Goal: Information Seeking & Learning: Learn about a topic

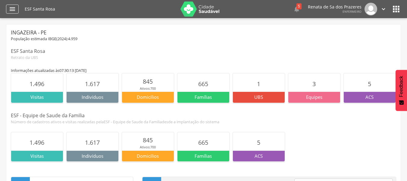
click at [12, 11] on icon "" at bounding box center [12, 8] width 7 height 7
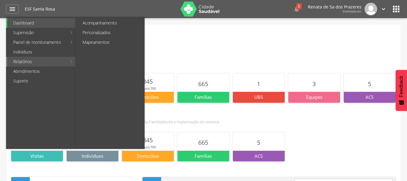
click at [40, 64] on link "Relatórios" at bounding box center [37, 62] width 60 height 10
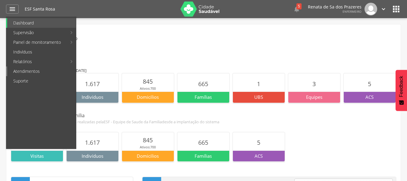
click at [43, 71] on link "Atendimentos" at bounding box center [41, 71] width 69 height 10
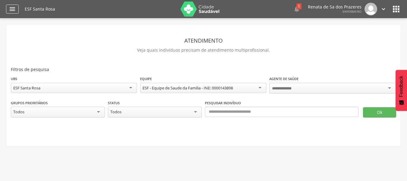
click at [10, 7] on icon "" at bounding box center [12, 8] width 7 height 7
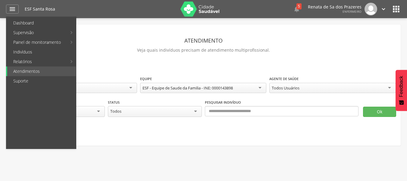
click at [115, 25] on link "Produtividade" at bounding box center [111, 23] width 68 height 10
type input "**********"
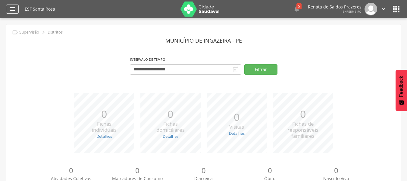
click at [10, 13] on div "" at bounding box center [12, 9] width 13 height 9
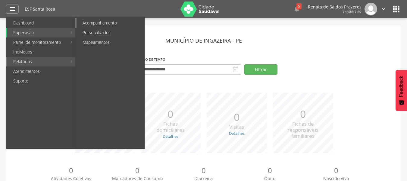
click at [103, 25] on link "Acompanhamento" at bounding box center [111, 23] width 68 height 10
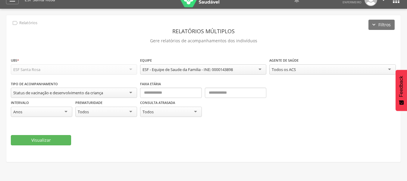
scroll to position [18, 0]
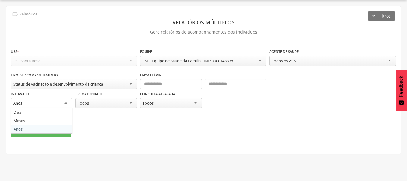
click at [32, 103] on div "Anos" at bounding box center [42, 103] width 62 height 11
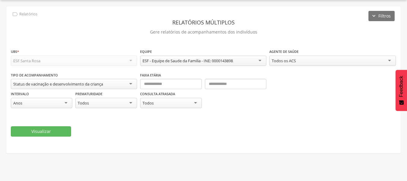
click at [32, 103] on div "Anos" at bounding box center [42, 103] width 62 height 10
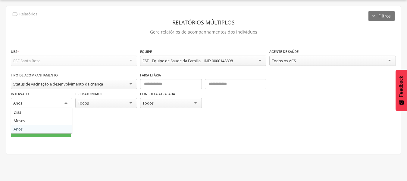
click at [41, 87] on div "Status de vacinação e desenvolvimento da criança" at bounding box center [74, 84] width 126 height 10
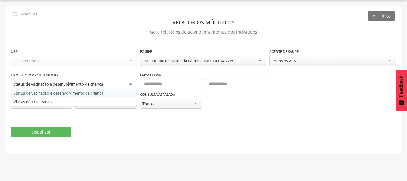
click at [179, 63] on div "ESF - Equipe de Saude da Familia - INE: 0000143898" at bounding box center [188, 60] width 90 height 5
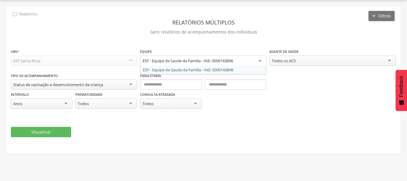
click at [322, 68] on div "**********" at bounding box center [204, 60] width 386 height 24
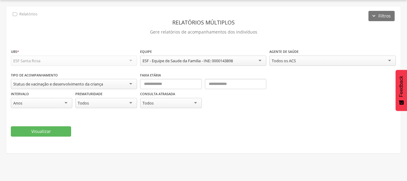
drag, startPoint x: 316, startPoint y: 66, endPoint x: 312, endPoint y: 66, distance: 3.9
click at [315, 66] on div "Todos os ACS Todos os ACS Adila Gode de Lima Morais Liberal Aneilda Veras Pauli…" at bounding box center [333, 61] width 126 height 12
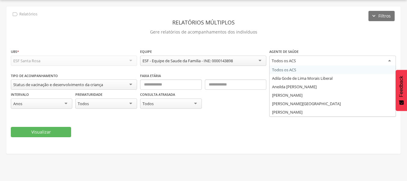
drag, startPoint x: 299, startPoint y: 64, endPoint x: 295, endPoint y: 68, distance: 5.3
click at [298, 65] on div "Todos os ACS Todos os ACS Adila Gode de Lima Morais Liberal Aneilda Veras Pauli…" at bounding box center [333, 61] width 126 height 12
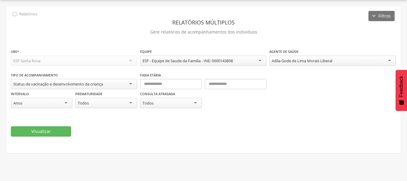
drag, startPoint x: 285, startPoint y: 76, endPoint x: 256, endPoint y: 77, distance: 29.3
click at [92, 92] on label "Prematuridade" at bounding box center [88, 93] width 27 height 5
click at [94, 86] on div "Status de vacinação e desenvolvimento da criança" at bounding box center [58, 83] width 90 height 5
drag, startPoint x: 94, startPoint y: 86, endPoint x: 54, endPoint y: 64, distance: 46.0
click at [46, 59] on div "ESF Santa Rosa" at bounding box center [74, 60] width 126 height 10
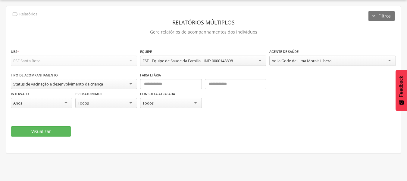
click at [46, 59] on div "ESF Santa Rosa" at bounding box center [74, 60] width 126 height 10
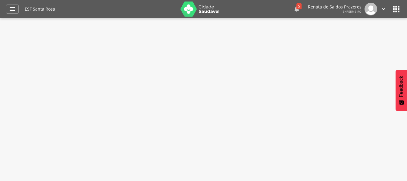
drag, startPoint x: 295, startPoint y: 7, endPoint x: 300, endPoint y: 8, distance: 5.2
click at [295, 7] on icon "" at bounding box center [296, 8] width 7 height 7
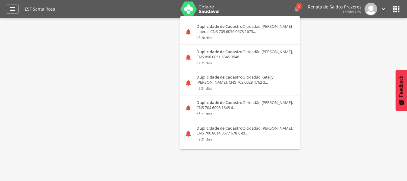
click at [318, 55] on div " Supervisão  Distritos  Ubs Coordenador: - Ingazeira / PE Intervalo de Tempo…" at bounding box center [203, 108] width 407 height 181
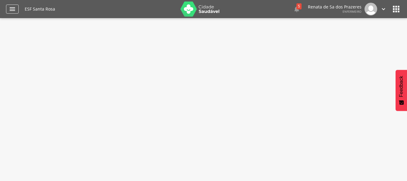
click at [16, 7] on div "" at bounding box center [12, 9] width 13 height 9
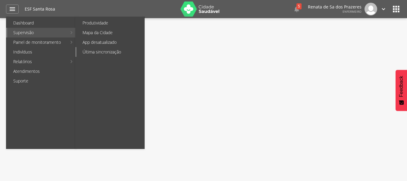
click at [114, 54] on link "Última sincronização" at bounding box center [111, 52] width 68 height 10
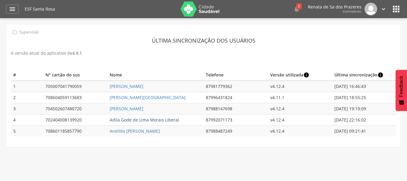
click at [157, 119] on link "Adila Gode de Lima Morais Liberal" at bounding box center [144, 120] width 69 height 6
type input "**********"
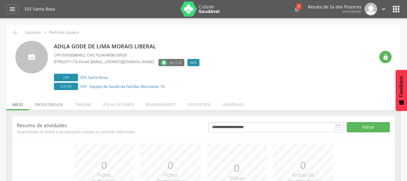
click at [49, 102] on li "Produtividade" at bounding box center [49, 103] width 40 height 14
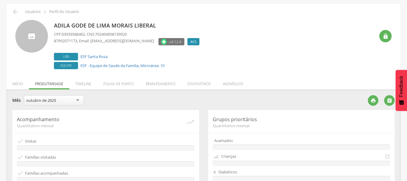
scroll to position [30, 0]
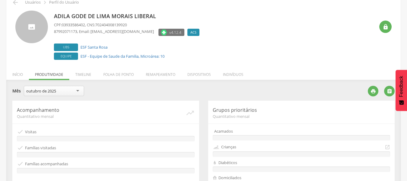
drag, startPoint x: 53, startPoint y: 89, endPoint x: 56, endPoint y: 95, distance: 7.2
click at [53, 90] on div "outubro de 2025" at bounding box center [41, 90] width 30 height 5
click at [366, 92] on link "" at bounding box center [372, 92] width 16 height 6
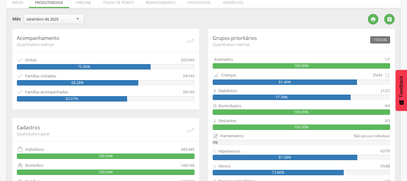
scroll to position [112, 0]
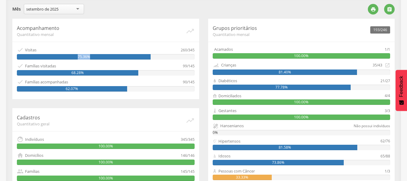
drag, startPoint x: 78, startPoint y: 55, endPoint x: 136, endPoint y: 58, distance: 58.9
click at [122, 58] on div "75.36%" at bounding box center [84, 56] width 134 height 5
click at [192, 65] on div "99/145" at bounding box center [189, 65] width 12 height 7
click at [243, 50] on div "Acamados" at bounding box center [299, 49] width 172 height 6
click at [236, 67] on div "Crianças" at bounding box center [228, 65] width 15 height 6
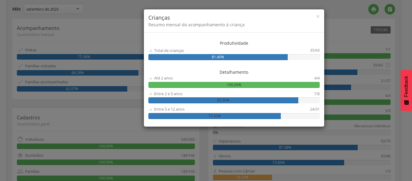
click at [321, 18] on div "× Crianças Resumo mensal do acompanhamento à criança" at bounding box center [234, 20] width 180 height 23
click at [319, 17] on span "×" at bounding box center [318, 16] width 4 height 8
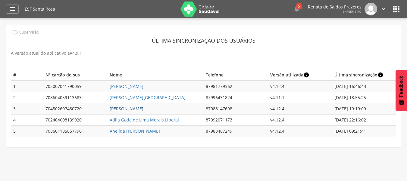
click at [137, 111] on link "[PERSON_NAME]" at bounding box center [127, 109] width 34 height 6
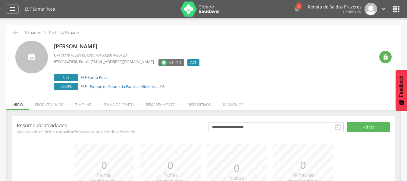
click at [55, 105] on li "Produtividade" at bounding box center [49, 103] width 40 height 14
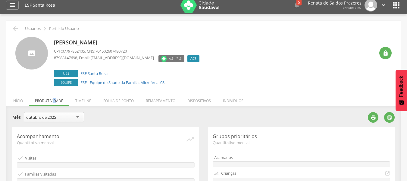
scroll to position [30, 0]
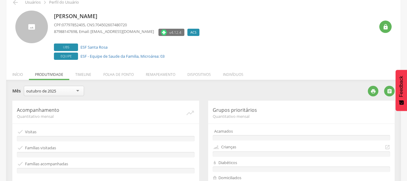
click at [54, 96] on div "outubro de [DATE] de [DATE] de 2025" at bounding box center [54, 92] width 60 height 12
click at [62, 92] on div "outubro de 2025" at bounding box center [54, 91] width 60 height 10
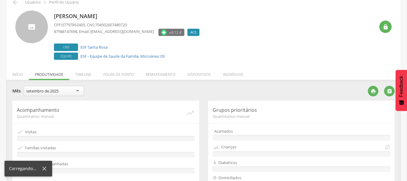
drag, startPoint x: 48, startPoint y: 102, endPoint x: 54, endPoint y: 102, distance: 5.7
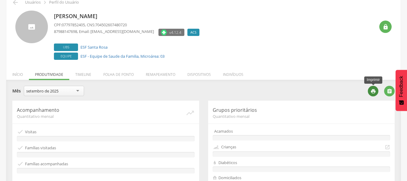
click at [373, 91] on icon "" at bounding box center [373, 90] width 5 height 5
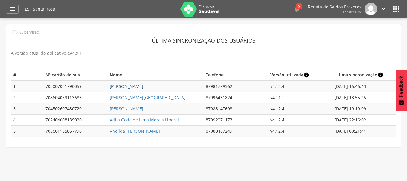
click at [127, 88] on link "[PERSON_NAME]" at bounding box center [127, 86] width 34 height 6
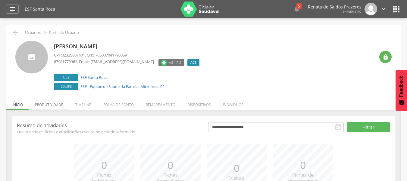
click at [48, 107] on li "Produtividade" at bounding box center [49, 103] width 40 height 14
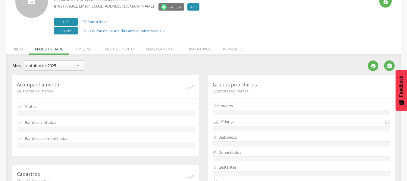
scroll to position [60, 0]
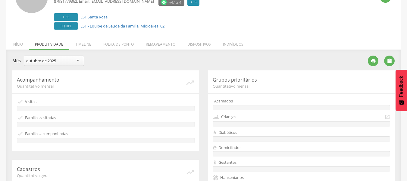
click at [61, 66] on div "outubro de [DATE] de [DATE] de 2025" at bounding box center [54, 61] width 60 height 12
click at [374, 62] on icon "" at bounding box center [373, 60] width 5 height 5
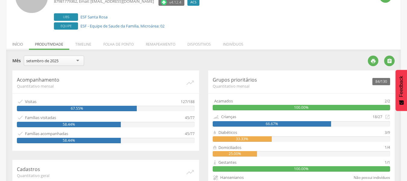
click at [21, 45] on li "Início" at bounding box center [17, 43] width 23 height 14
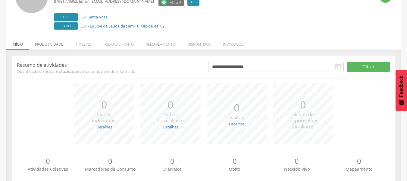
click at [52, 46] on li "Produtividade" at bounding box center [49, 43] width 40 height 14
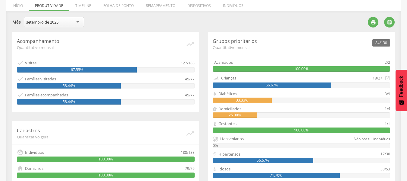
scroll to position [0, 0]
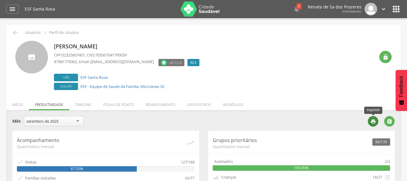
click at [376, 122] on icon "" at bounding box center [373, 121] width 5 height 5
click at [15, 31] on icon "" at bounding box center [15, 32] width 7 height 7
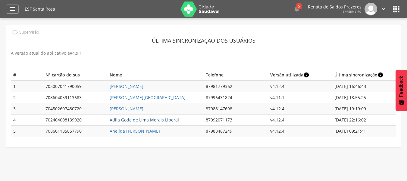
click at [116, 121] on link "Adila Gode de Lima Morais Liberal" at bounding box center [144, 120] width 69 height 6
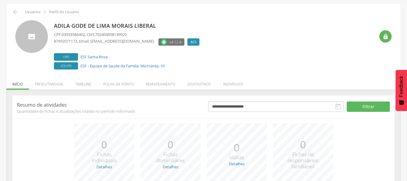
scroll to position [76, 0]
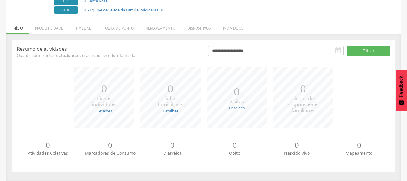
drag, startPoint x: 43, startPoint y: 24, endPoint x: 50, endPoint y: 31, distance: 10.2
click at [43, 25] on li "Produtividade" at bounding box center [49, 27] width 40 height 14
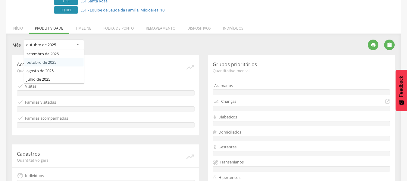
drag, startPoint x: 51, startPoint y: 43, endPoint x: 48, endPoint y: 63, distance: 21.1
click at [51, 43] on div "outubro de 2025" at bounding box center [41, 44] width 30 height 5
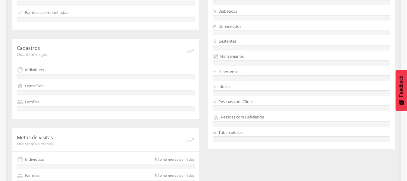
scroll to position [202, 0]
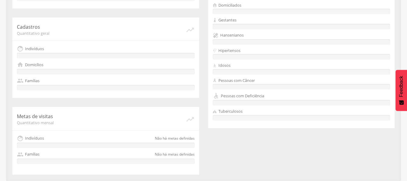
click at [211, 128] on div "Acompanhamento Quantitativo mensal   Visitas  Famílias visitadas  Famílias …" at bounding box center [204, 51] width 392 height 246
click at [273, 149] on div "Acompanhamento Quantitativo mensal   Visitas  Famílias visitadas  Famílias …" at bounding box center [204, 51] width 392 height 246
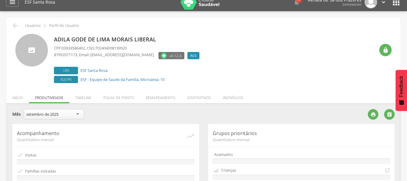
scroll to position [0, 0]
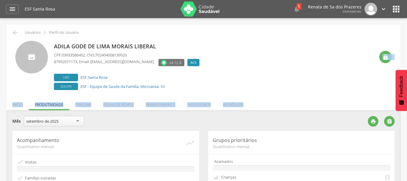
drag, startPoint x: 373, startPoint y: 91, endPoint x: 372, endPoint y: 96, distance: 5.8
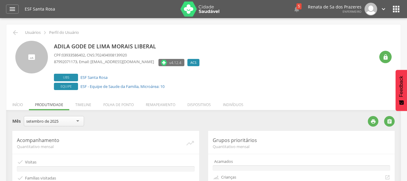
click at [368, 119] on div " " at bounding box center [379, 123] width 31 height 15
click at [374, 122] on icon "" at bounding box center [373, 121] width 5 height 5
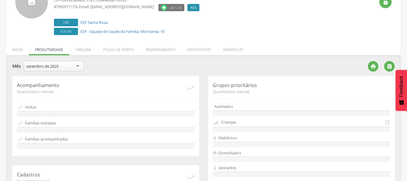
scroll to position [60, 0]
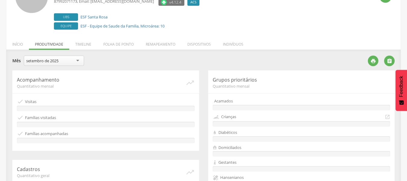
click at [37, 58] on div "setembro de 2025" at bounding box center [54, 60] width 60 height 10
click at [50, 70] on div "**********" at bounding box center [187, 62] width 351 height 15
click at [154, 68] on div "**********" at bounding box center [187, 62] width 351 height 15
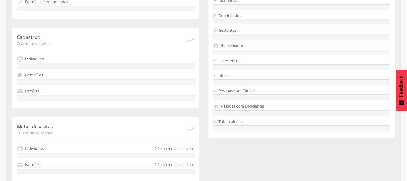
scroll to position [202, 0]
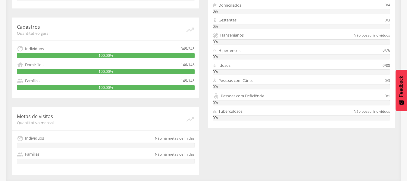
click at [244, 144] on div "Acompanhamento Quantitativo mensal   Visitas 0/345 0%  Famílias visitadas 0/…" at bounding box center [204, 51] width 392 height 246
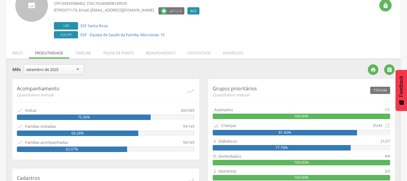
scroll to position [82, 0]
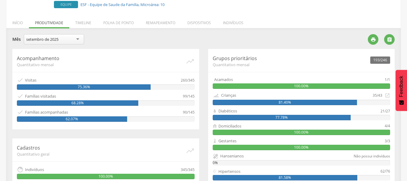
click at [389, 110] on div "21/27" at bounding box center [386, 111] width 10 height 6
drag, startPoint x: 356, startPoint y: 113, endPoint x: 375, endPoint y: 118, distance: 20.0
click at [357, 114] on div "Diabéticos 21/27 77.78%" at bounding box center [302, 114] width 178 height 12
click at [397, 119] on div "193/246 Grupos prioritários Quantitativo mensal Acamados 1/1 100.00% Crianças 3…" at bounding box center [302, 149] width 196 height 200
click at [313, 117] on div "77.78%" at bounding box center [282, 117] width 138 height 5
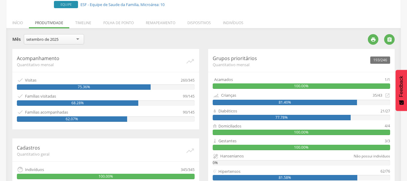
click at [313, 117] on div "77.78%" at bounding box center [282, 117] width 138 height 5
drag, startPoint x: 313, startPoint y: 117, endPoint x: 362, endPoint y: 117, distance: 49.2
click at [320, 116] on div "77.78%" at bounding box center [282, 117] width 138 height 5
click at [384, 119] on div "77.78%" at bounding box center [302, 117] width 178 height 5
drag, startPoint x: 382, startPoint y: 116, endPoint x: 385, endPoint y: 120, distance: 5.0
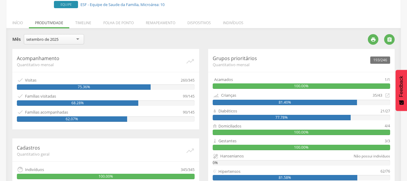
click at [382, 116] on div "77.78%" at bounding box center [302, 117] width 178 height 5
click at [17, 21] on li "Início" at bounding box center [17, 21] width 23 height 14
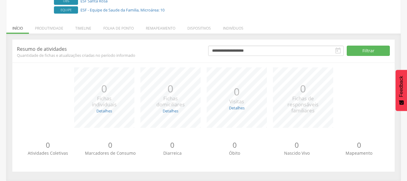
click at [55, 30] on li "Produtividade" at bounding box center [49, 27] width 40 height 14
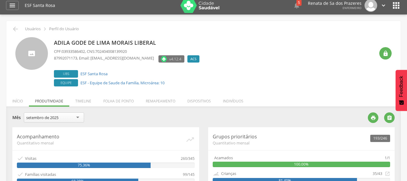
scroll to position [0, 0]
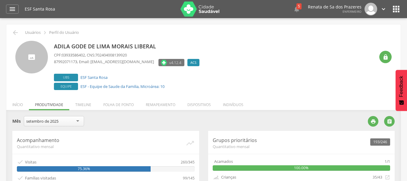
click at [12, 32] on icon "" at bounding box center [15, 32] width 7 height 7
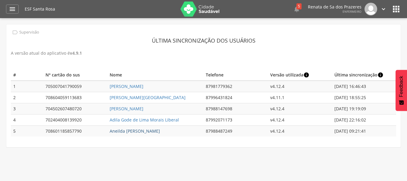
click at [128, 131] on link "Aneilda [PERSON_NAME]" at bounding box center [135, 131] width 50 height 6
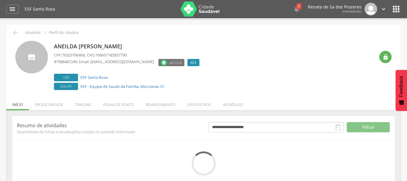
click at [46, 104] on li "Produtividade" at bounding box center [49, 103] width 40 height 14
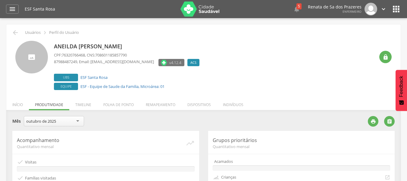
click at [53, 122] on div "outubro de 2025" at bounding box center [41, 120] width 30 height 5
click at [373, 121] on icon "" at bounding box center [373, 121] width 5 height 5
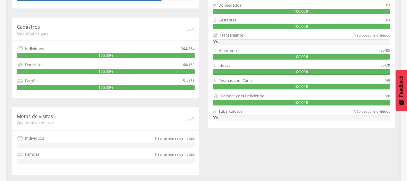
scroll to position [142, 0]
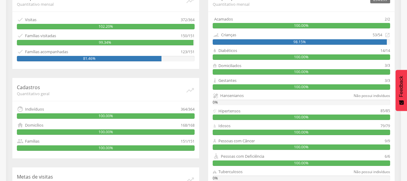
click at [44, 49] on div "Famílias acompanhadas" at bounding box center [46, 52] width 43 height 6
click at [119, 70] on div "Acompanhamento Quantitativo mensal   Visitas 372/364 102.20%  Famílias visit…" at bounding box center [106, 112] width 196 height 246
drag, startPoint x: 224, startPoint y: 28, endPoint x: 223, endPoint y: 32, distance: 4.4
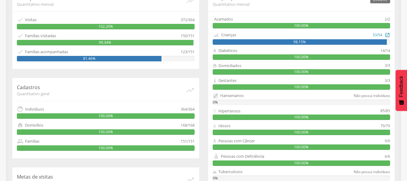
click at [224, 30] on div "254/255 Grupos prioritários Quantitativo mensal Acamados 2/2 100.00% Crianças 5…" at bounding box center [301, 89] width 187 height 200
click at [222, 33] on div "Crianças" at bounding box center [228, 35] width 15 height 6
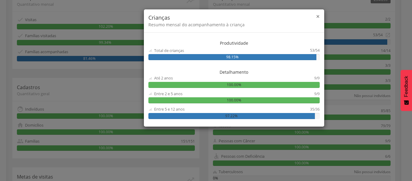
click at [319, 18] on span "×" at bounding box center [318, 16] width 4 height 8
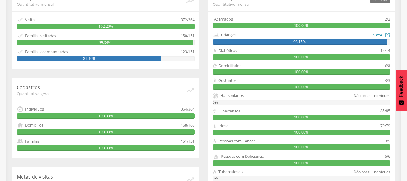
click at [229, 33] on div "Crianças" at bounding box center [228, 35] width 15 height 6
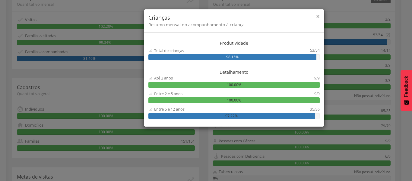
click at [317, 15] on span "×" at bounding box center [318, 16] width 4 height 8
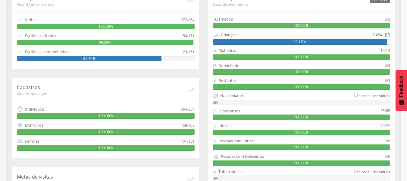
click at [249, 35] on div "Crianças" at bounding box center [293, 34] width 160 height 7
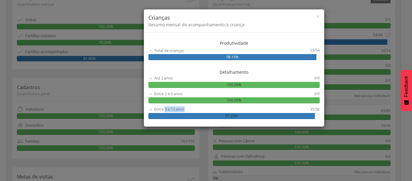
drag, startPoint x: 187, startPoint y: 108, endPoint x: 192, endPoint y: 108, distance: 5.4
click at [192, 108] on div "Entre 5 e 12 anos" at bounding box center [229, 109] width 162 height 6
click at [112, 79] on div "× Crianças Resumo mensal do acompanhamento à criança Produtividade Total de cri…" at bounding box center [206, 90] width 412 height 181
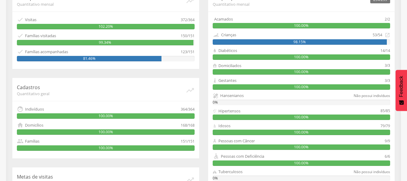
drag, startPoint x: 40, startPoint y: 54, endPoint x: 46, endPoint y: 52, distance: 6.2
click at [40, 54] on div "Famílias acompanhadas" at bounding box center [46, 52] width 43 height 6
click at [188, 52] on div "123/151" at bounding box center [188, 51] width 14 height 7
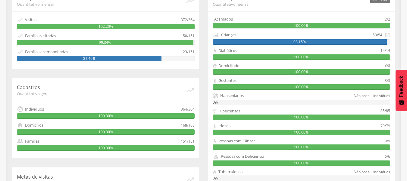
drag, startPoint x: 168, startPoint y: 78, endPoint x: 170, endPoint y: 81, distance: 3.7
click at [169, 80] on div "Acompanhamento Quantitativo mensal   Visitas 372/364 102.20%  Famílias visit…" at bounding box center [106, 112] width 196 height 246
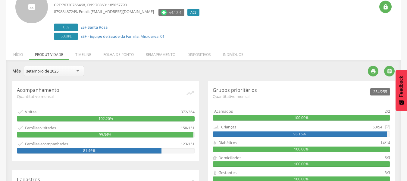
scroll to position [0, 0]
